Goal: Task Accomplishment & Management: Manage account settings

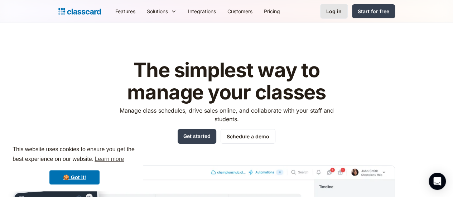
click at [342, 14] on div "Log in" at bounding box center [333, 12] width 15 height 8
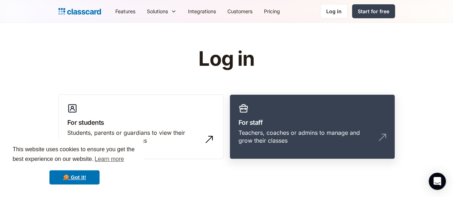
click at [284, 135] on div "Teachers, coaches or admins to manage and grow their classes" at bounding box center [304, 137] width 133 height 16
